Goal: Check status

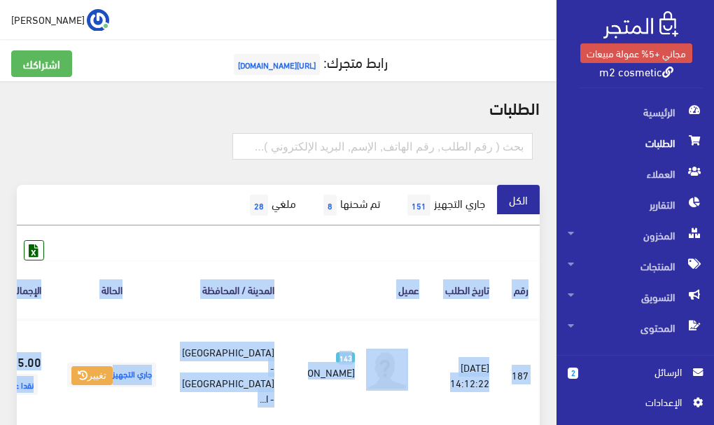
scroll to position [0, -52]
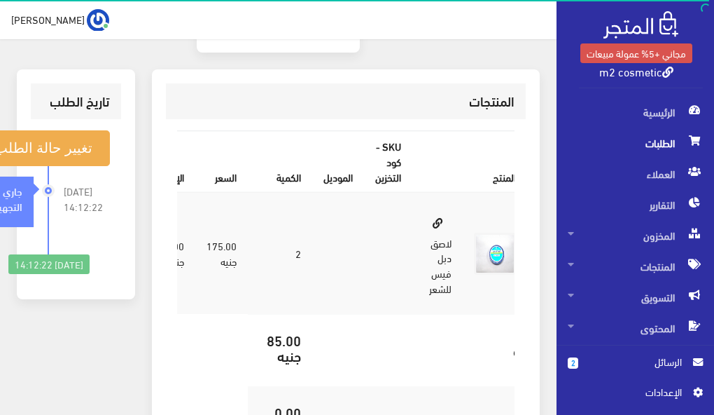
scroll to position [515, 0]
